Goal: Information Seeking & Learning: Learn about a topic

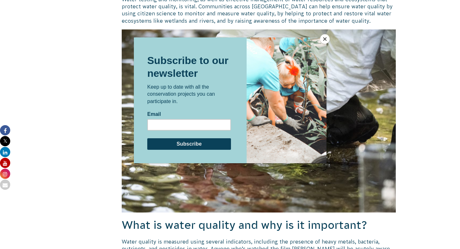
scroll to position [244, 0]
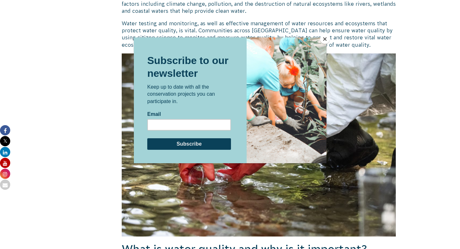
click at [325, 40] on button "Close" at bounding box center [325, 39] width 10 height 10
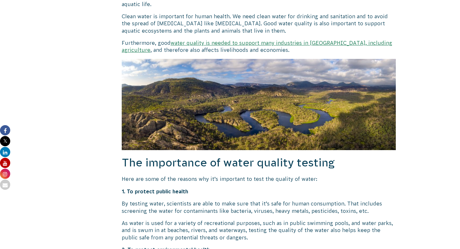
scroll to position [486, 0]
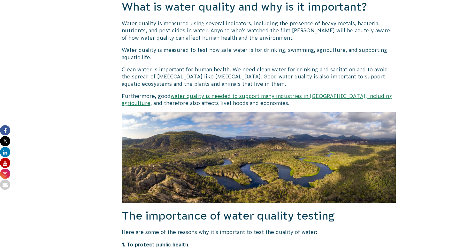
drag, startPoint x: 326, startPoint y: 21, endPoint x: 252, endPoint y: 2, distance: 76.6
click at [316, 21] on p "Water quality is measured using several indicators, including the presence of h…" at bounding box center [259, 30] width 274 height 21
click at [392, 14] on h2 "What is water quality and why is it important?" at bounding box center [259, 6] width 274 height 15
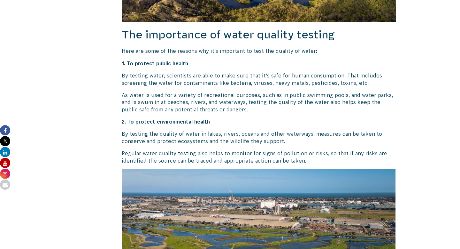
scroll to position [701, 0]
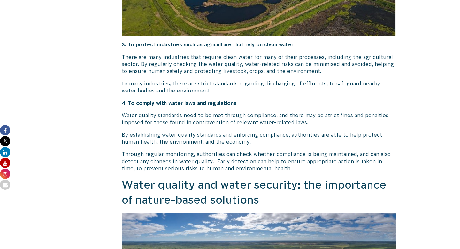
scroll to position [955, 0]
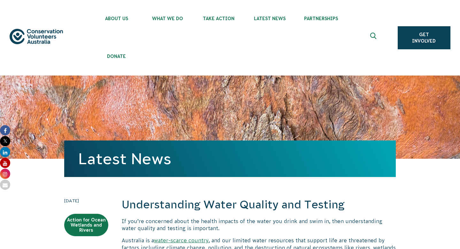
scroll to position [742, 0]
